Goal: Task Accomplishment & Management: Manage account settings

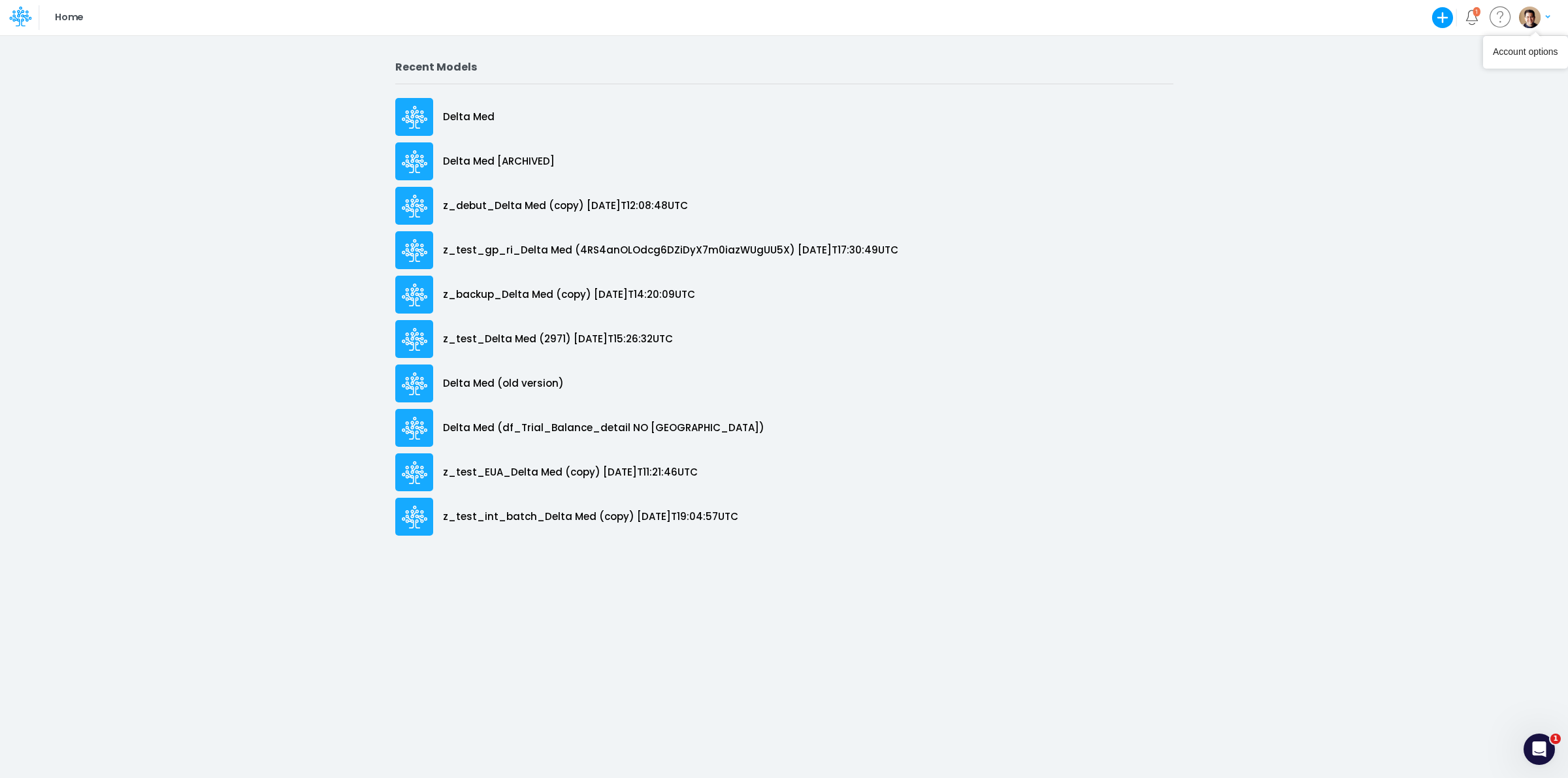
click at [1528, 14] on img "button" at bounding box center [1529, 18] width 22 height 22
click at [1469, 101] on button "Log out" at bounding box center [1481, 107] width 140 height 20
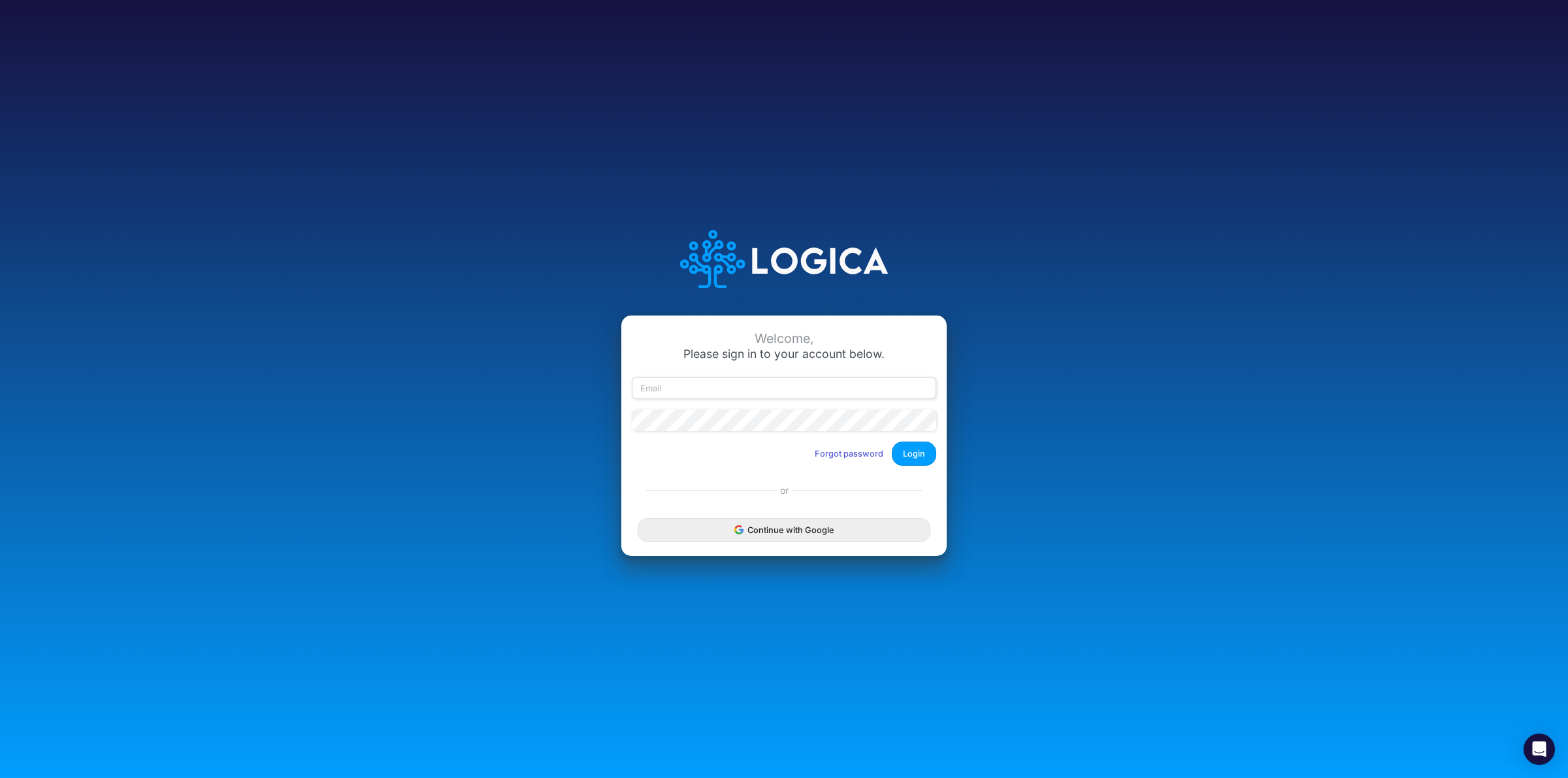
click at [665, 374] on div "Welcome, Please sign in to your account below. Forgot password Login" at bounding box center [784, 396] width 325 height 161
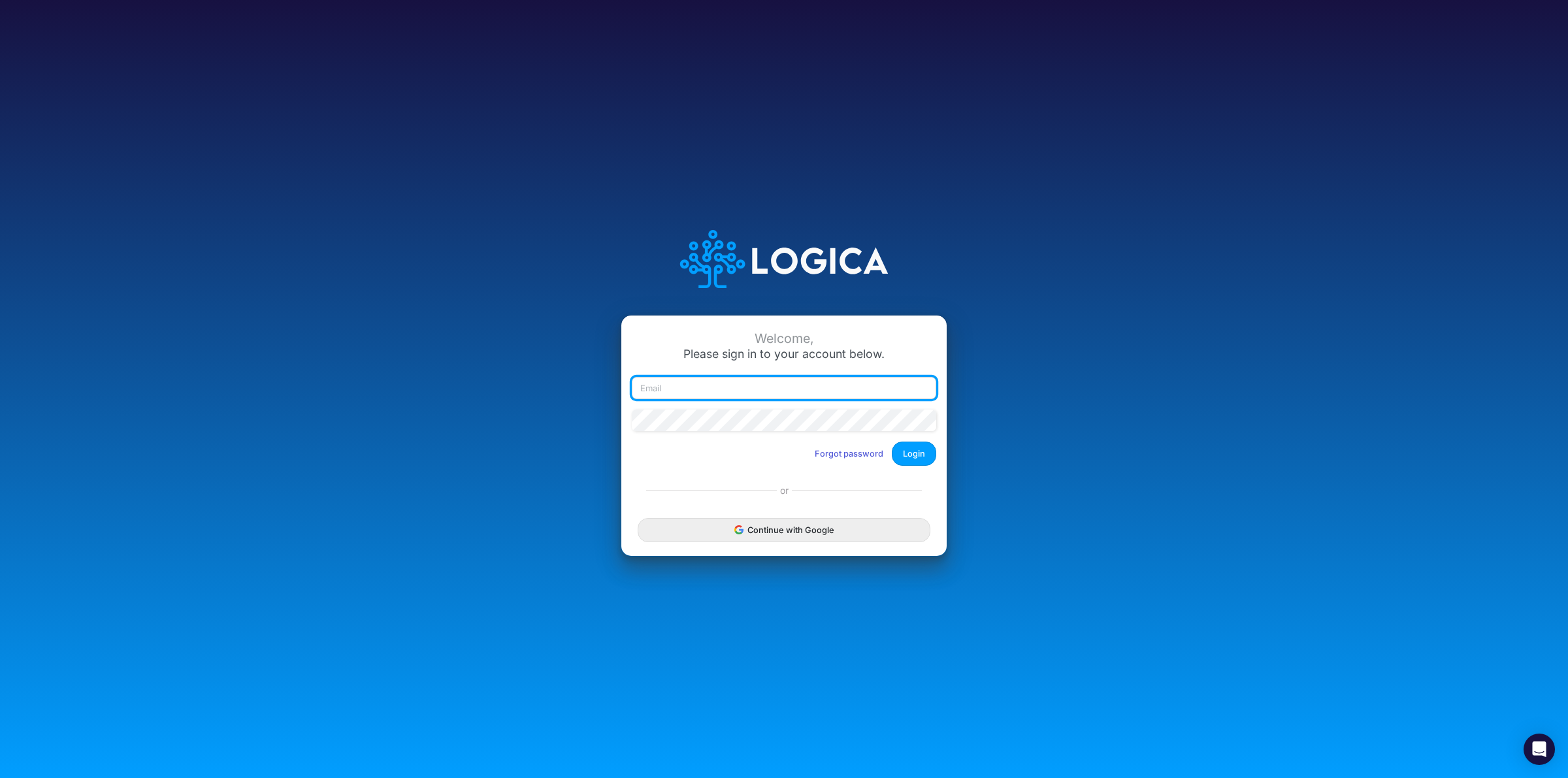
click at [673, 387] on input "email" at bounding box center [784, 388] width 304 height 22
paste input "[EMAIL_ADDRESS][PERSON_NAME][PERSON_NAME][DOMAIN_NAME]"
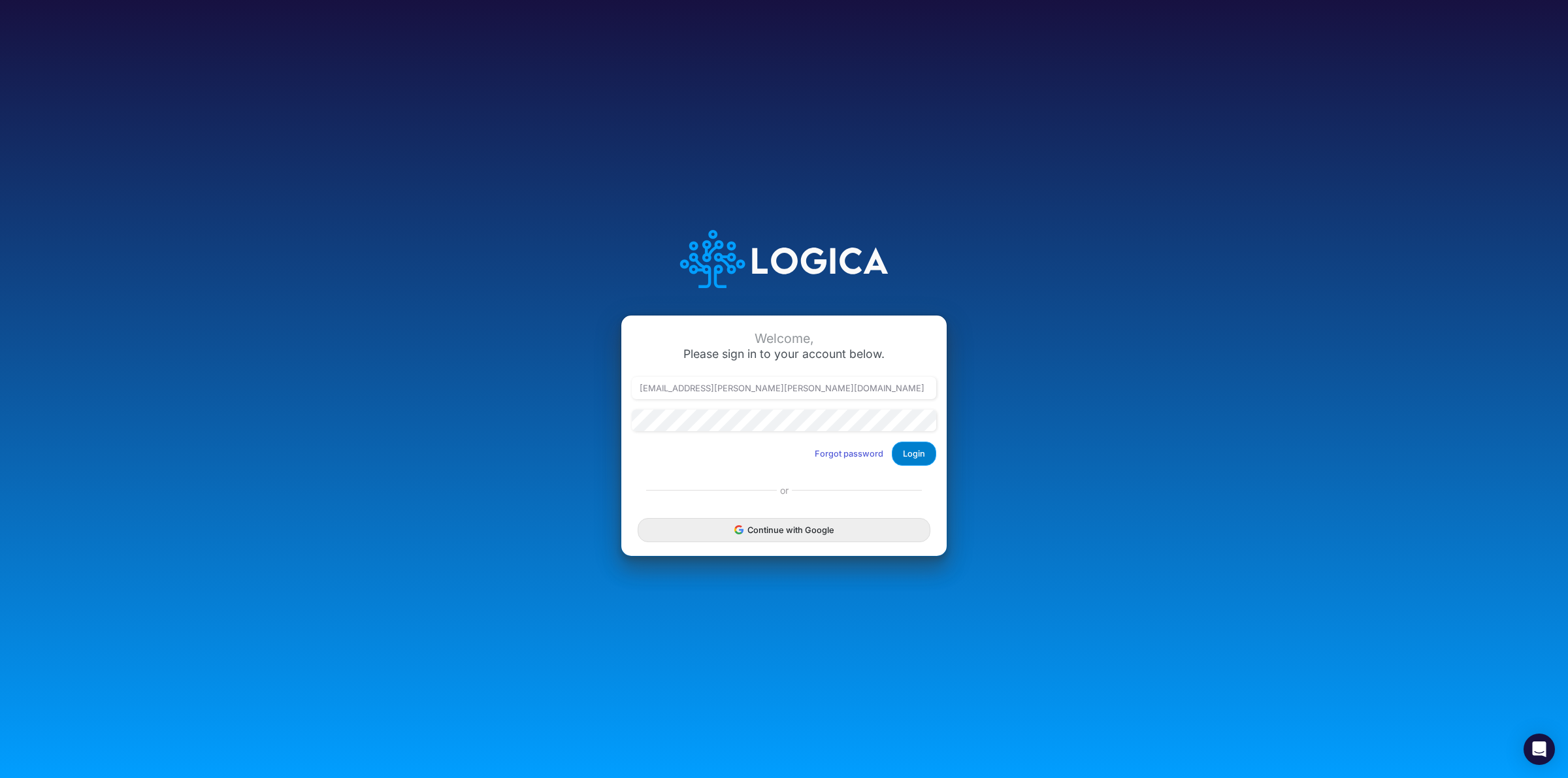
click at [910, 455] on button "Login" at bounding box center [914, 453] width 45 height 24
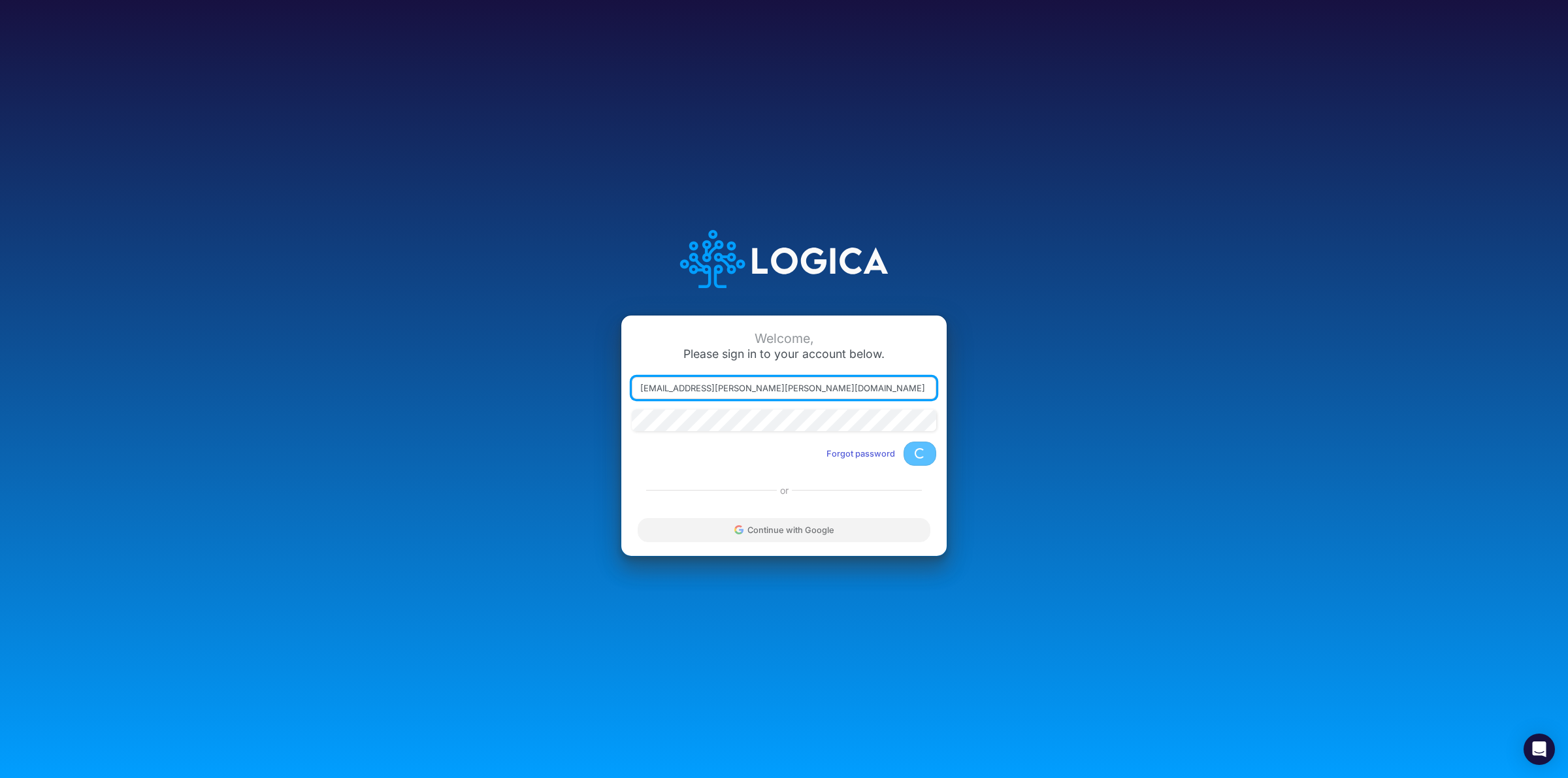
type input "[PERSON_NAME][EMAIL_ADDRESS][PERSON_NAME][DOMAIN_NAME]"
click at [792, 383] on input "email" at bounding box center [784, 388] width 304 height 22
paste input "leandro.castro+dm@logica.cloud"
click at [712, 387] on input "leandro.castro+dm@logica.cloud" at bounding box center [784, 388] width 304 height 22
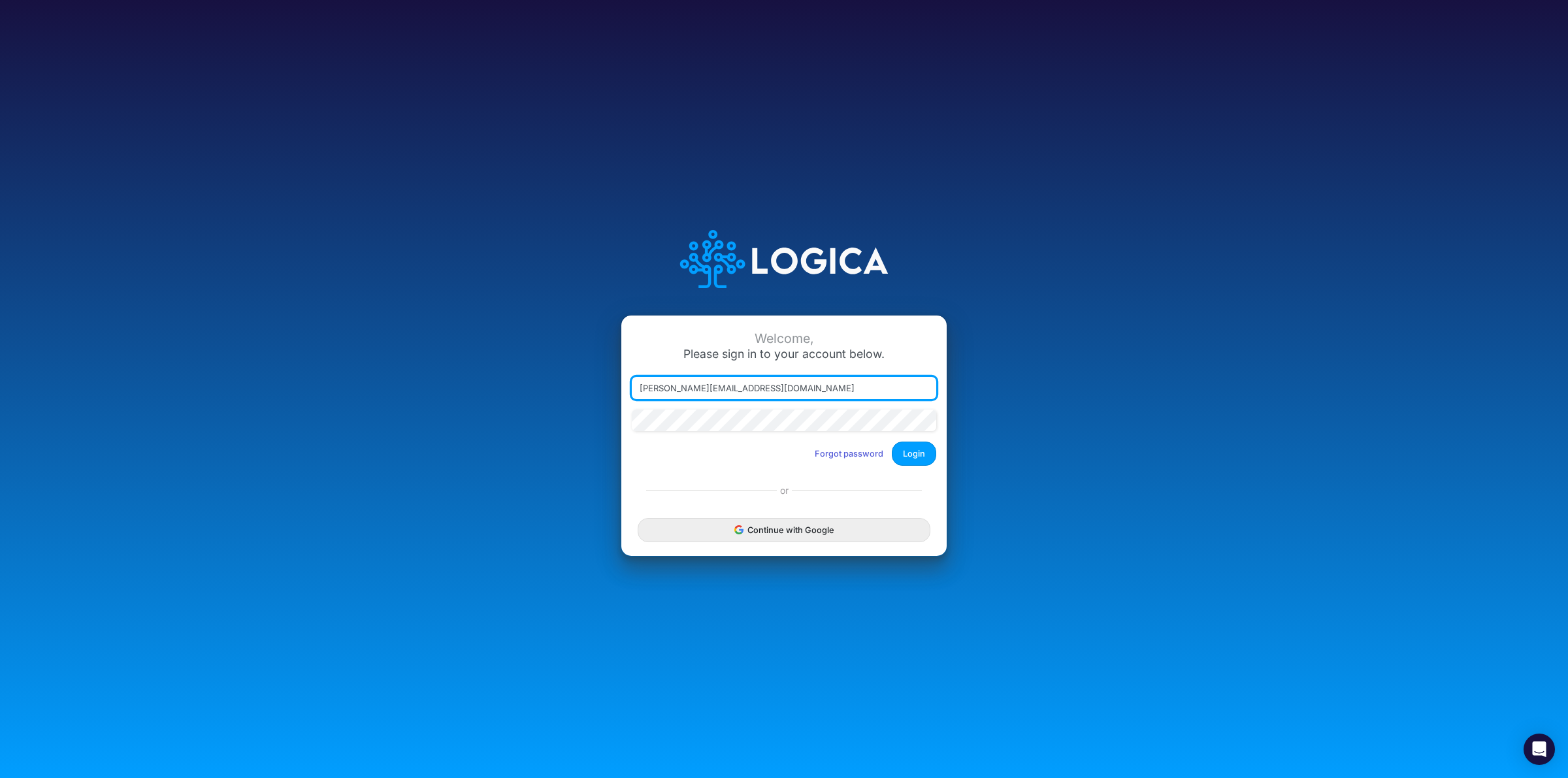
type input "leandro.castro+rp@logica.cloud"
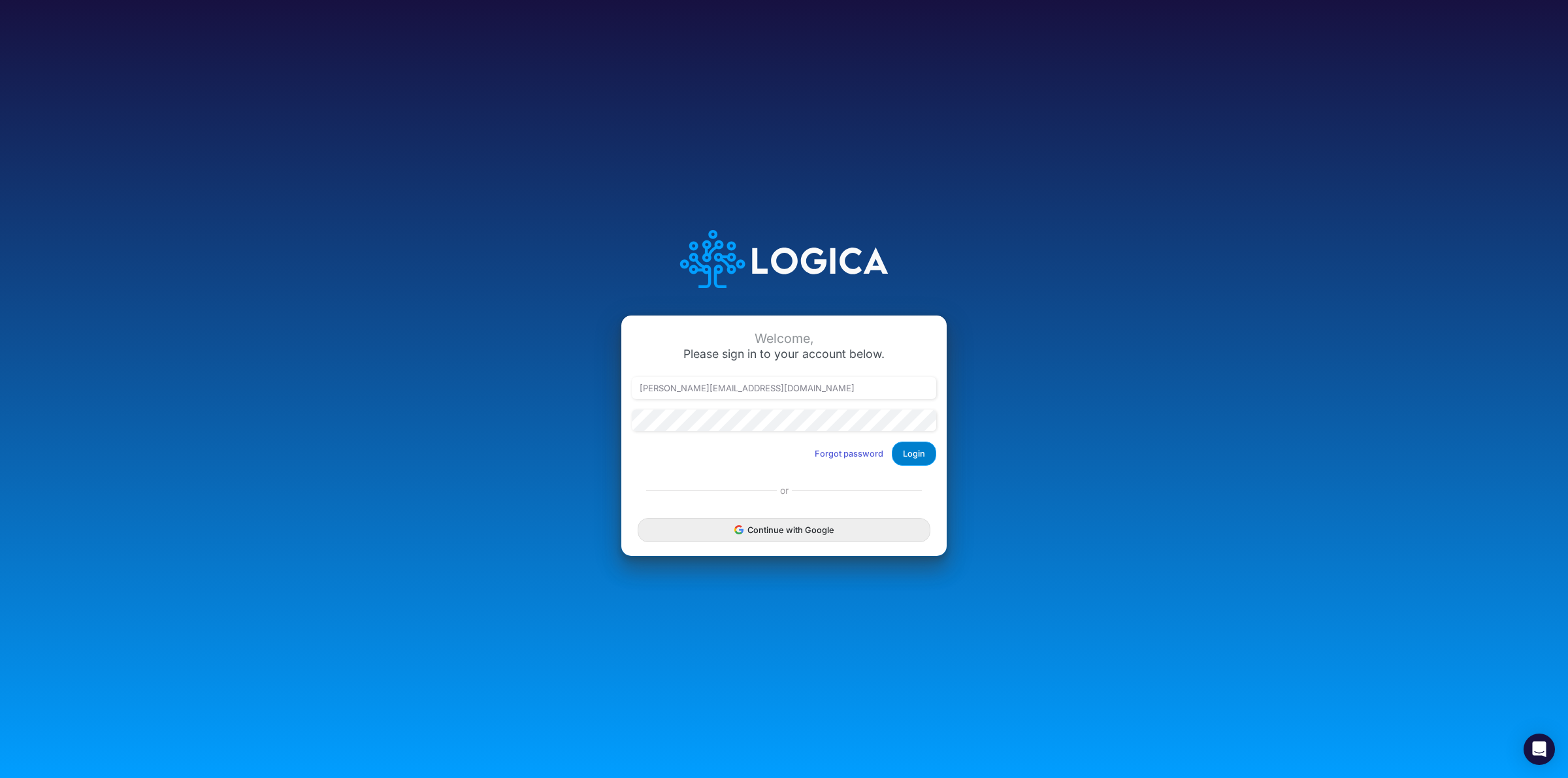
click at [910, 452] on button "Login" at bounding box center [914, 453] width 45 height 24
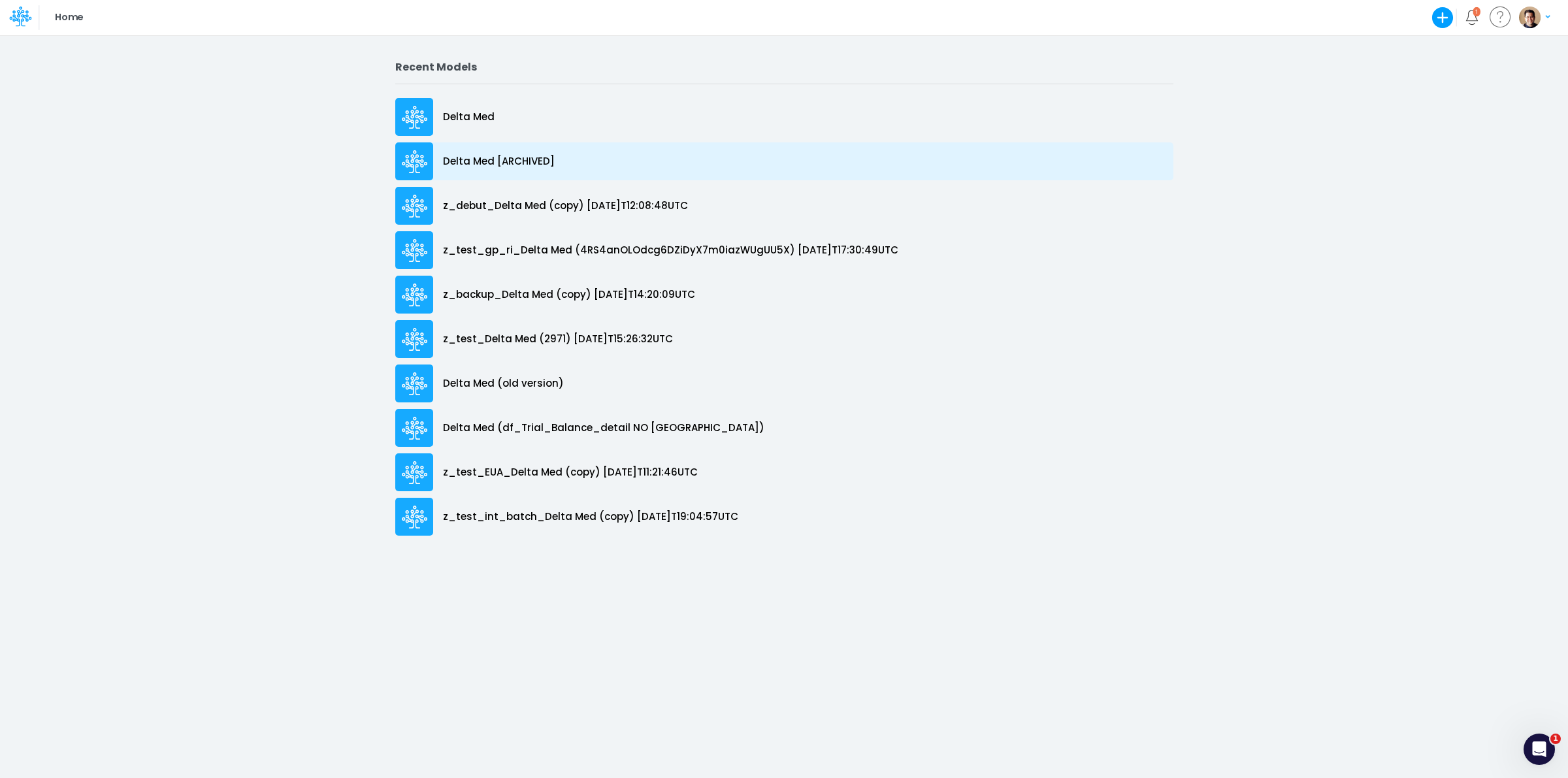
click at [485, 157] on p "Delta Med [ARCHIVED]" at bounding box center [499, 161] width 112 height 15
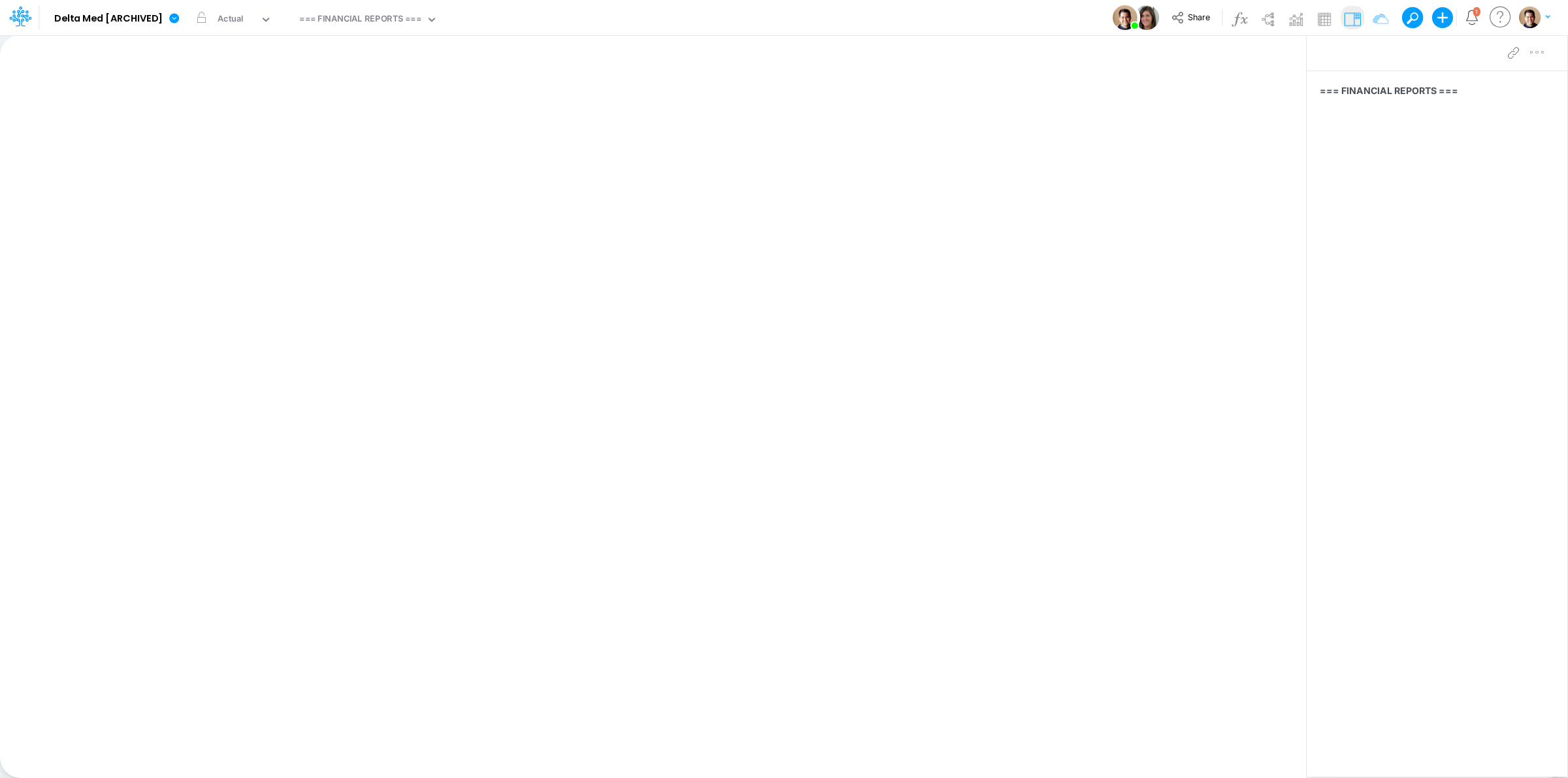
click at [18, 11] on icon at bounding box center [20, 16] width 22 height 22
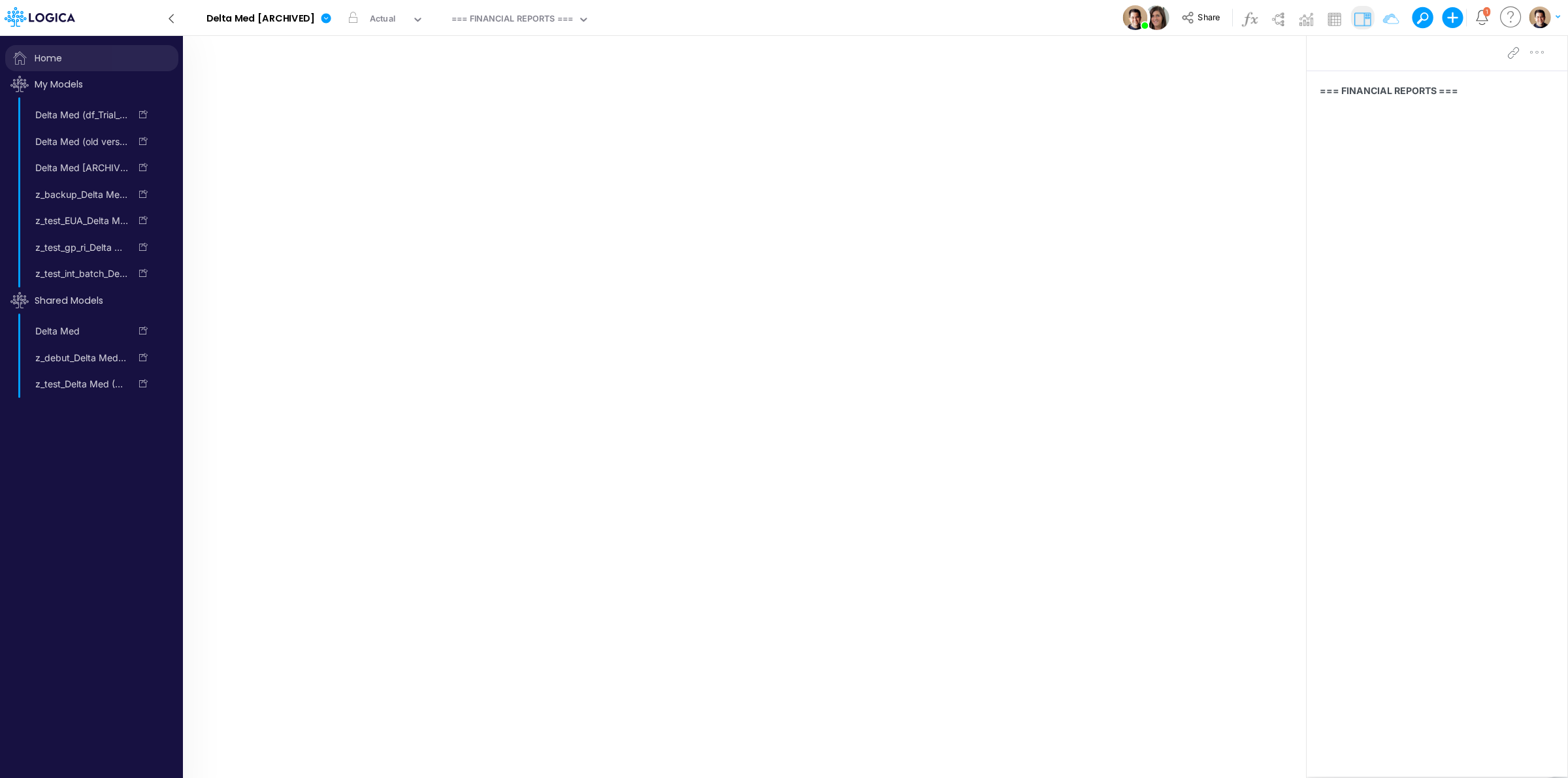
click at [83, 51] on span "Home" at bounding box center [92, 58] width 173 height 26
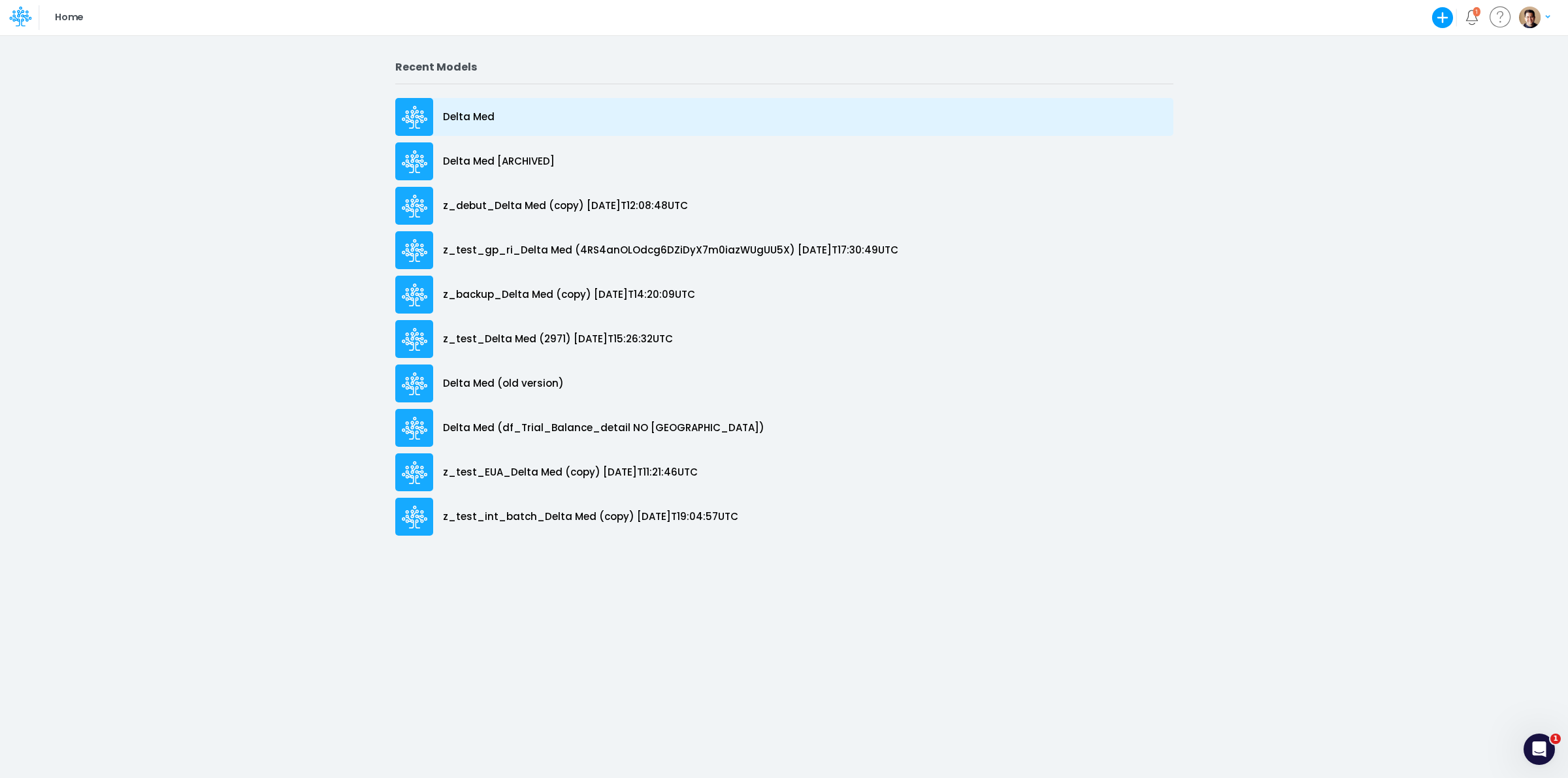
click at [462, 110] on p "Delta Med" at bounding box center [468, 118] width 51 height 15
